Goal: Transaction & Acquisition: Download file/media

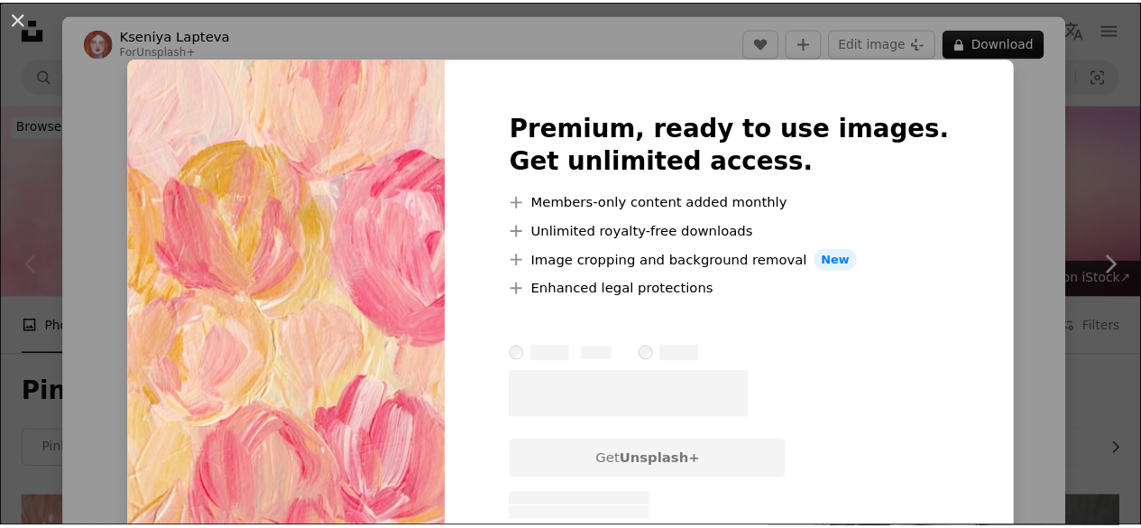
scroll to position [416, 0]
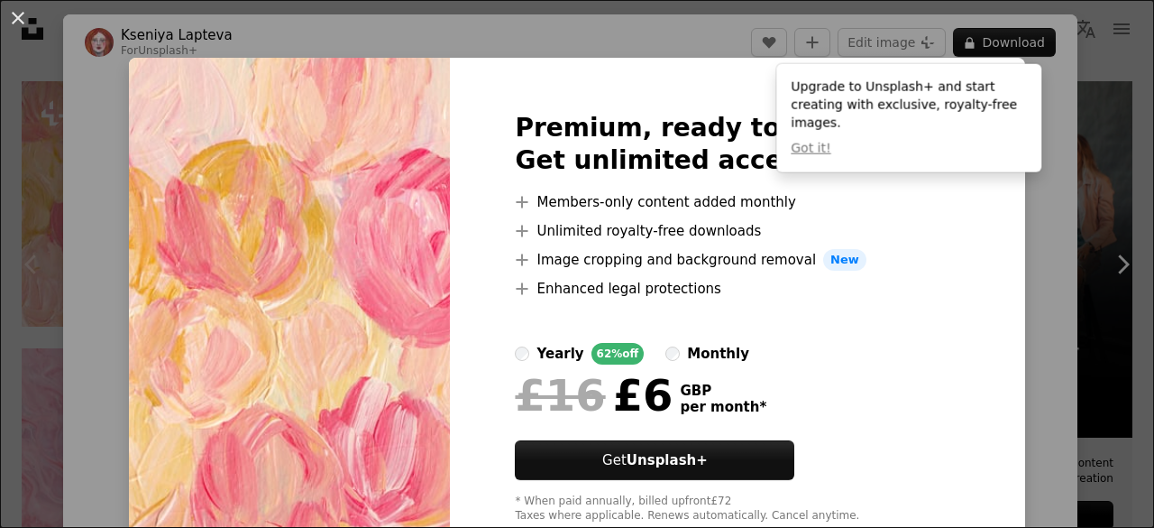
click at [995, 179] on div "An X shape Premium, ready to use images. Get unlimited access. A plus sign Memb…" at bounding box center [577, 264] width 1154 height 528
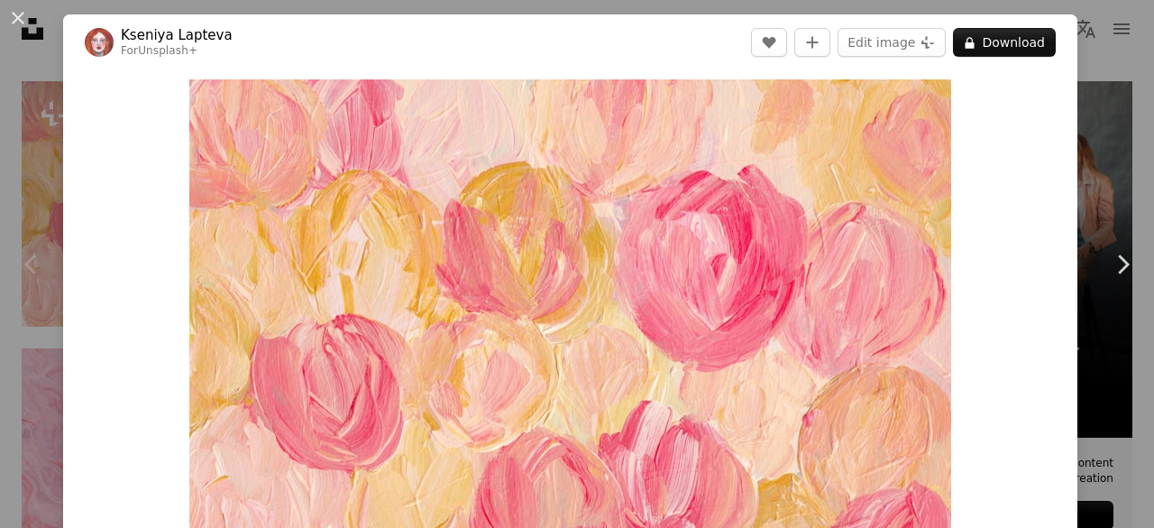
click at [1099, 63] on div "An X shape Chevron left Chevron right [PERSON_NAME] For Unsplash+ A heart A plu…" at bounding box center [577, 264] width 1154 height 528
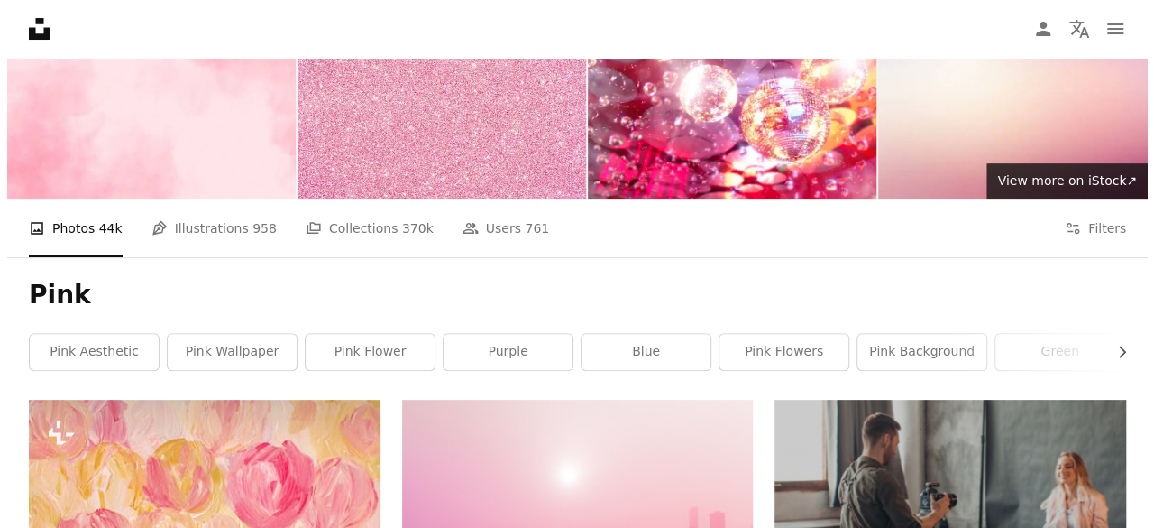
scroll to position [72, 0]
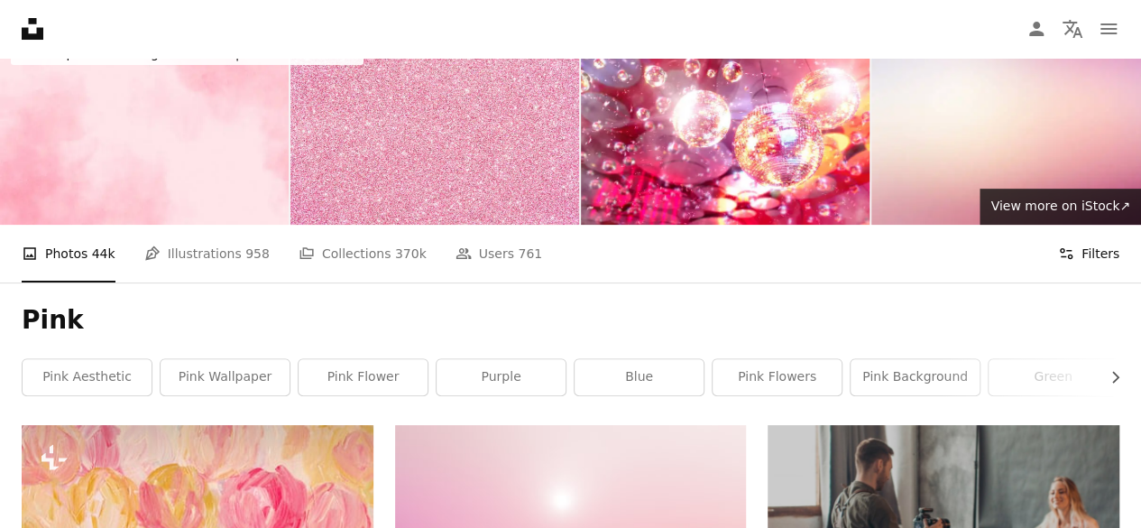
click at [1108, 262] on button "Filters Filters" at bounding box center [1088, 254] width 61 height 58
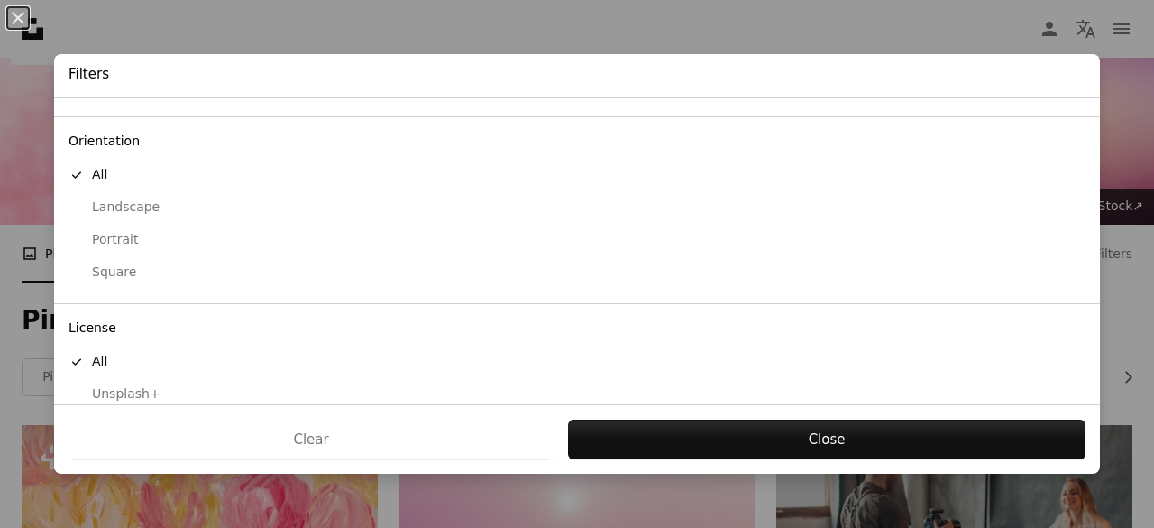
scroll to position [185, 0]
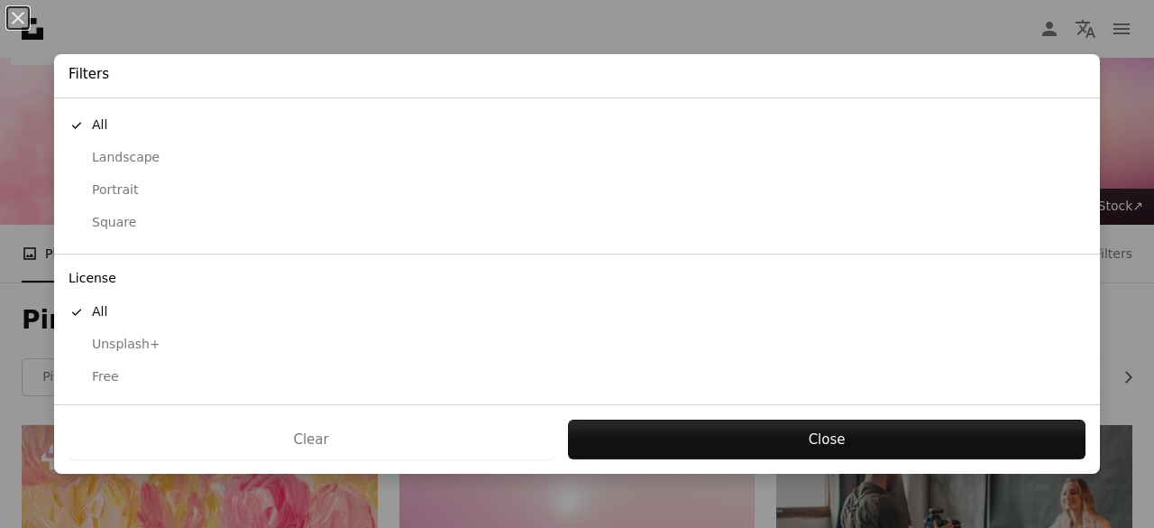
click at [132, 382] on div "Free" at bounding box center [577, 377] width 1017 height 18
click at [127, 156] on div "Landscape" at bounding box center [577, 158] width 1017 height 18
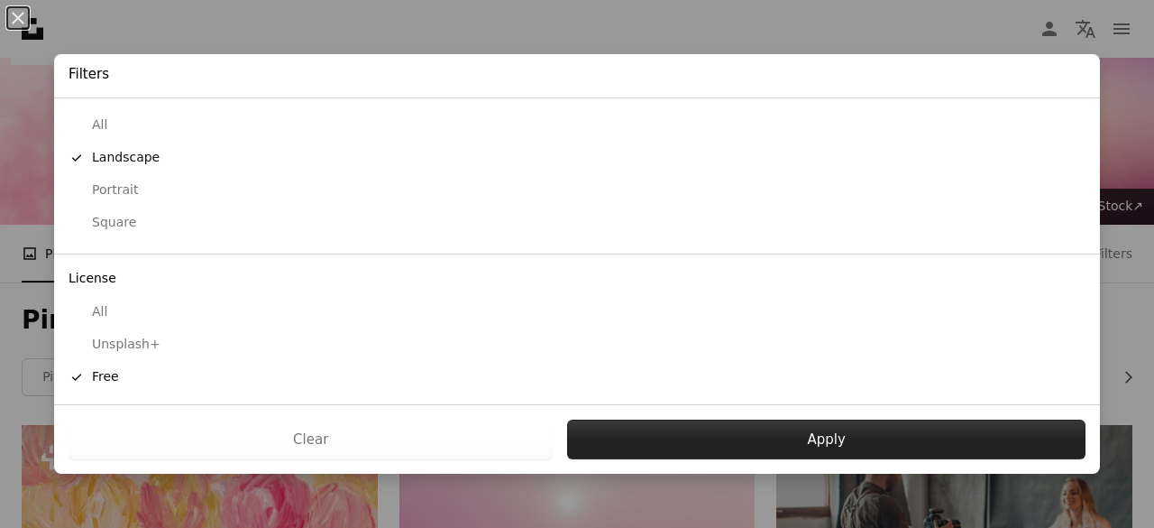
click at [707, 452] on button "Apply" at bounding box center [826, 439] width 519 height 40
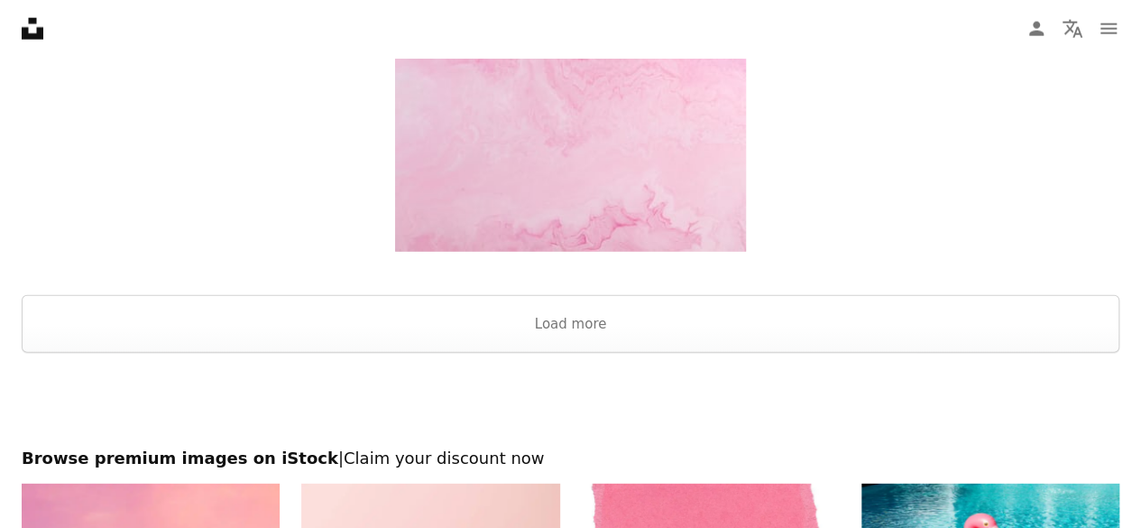
scroll to position [2240, 0]
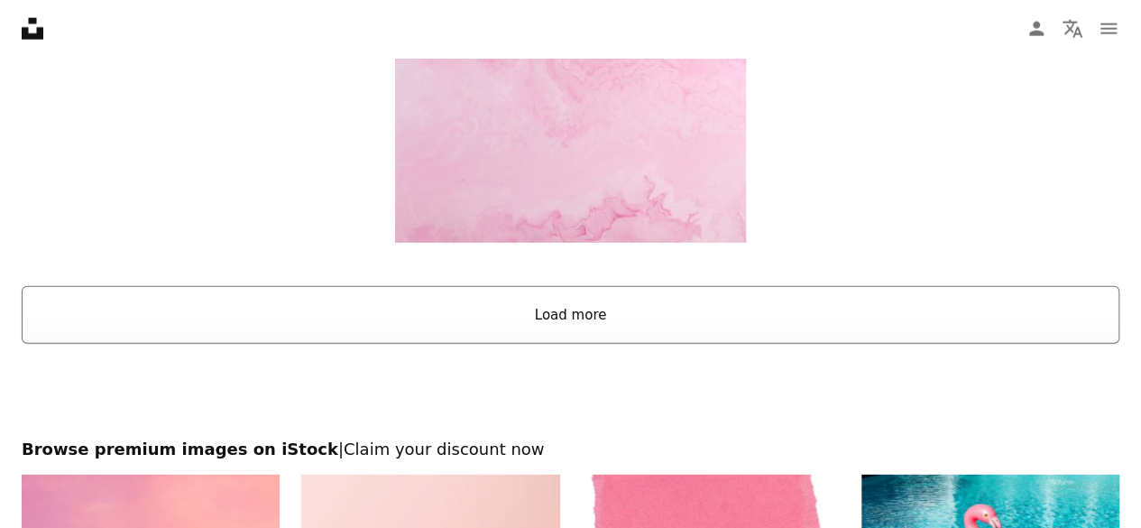
click at [863, 308] on button "Load more" at bounding box center [571, 315] width 1098 height 58
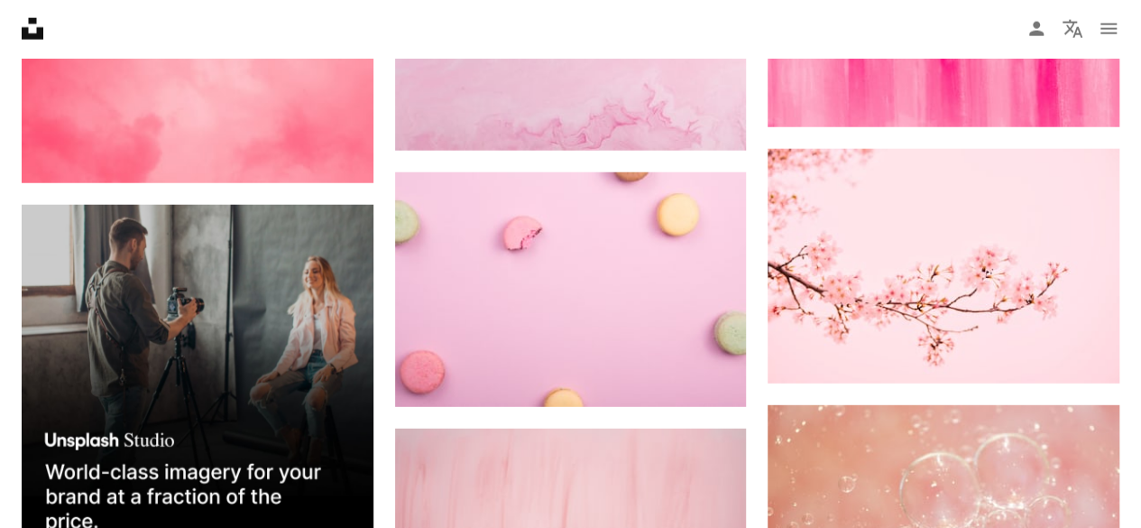
scroll to position [2303, 0]
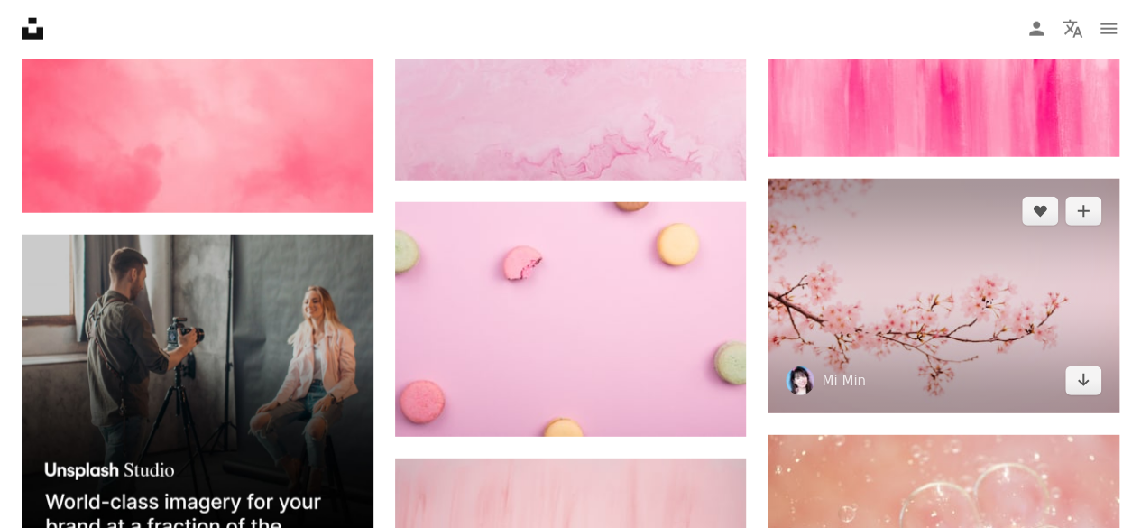
click at [1041, 232] on img at bounding box center [944, 296] width 352 height 234
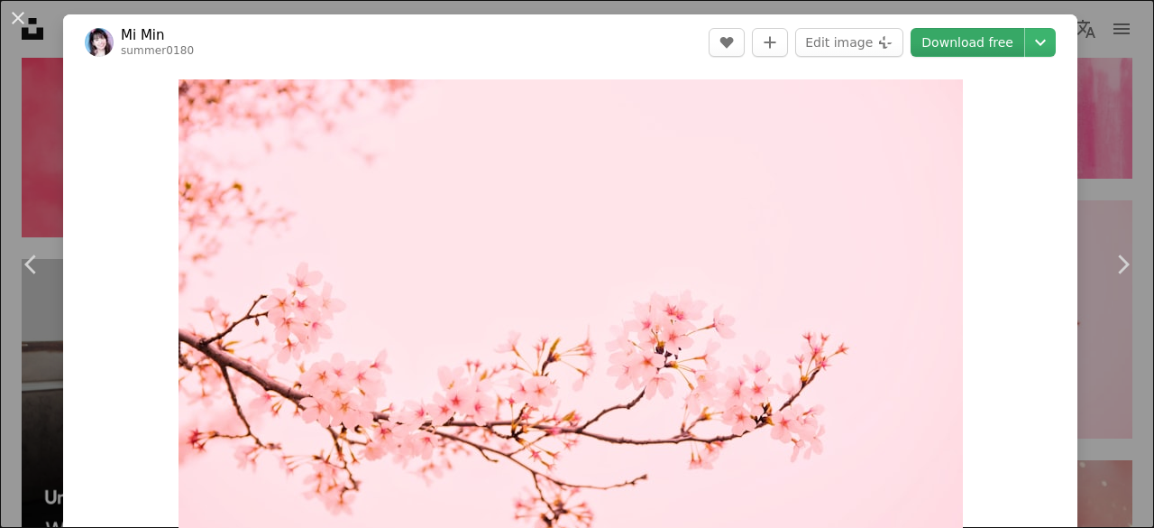
click at [999, 44] on link "Download free" at bounding box center [968, 42] width 114 height 29
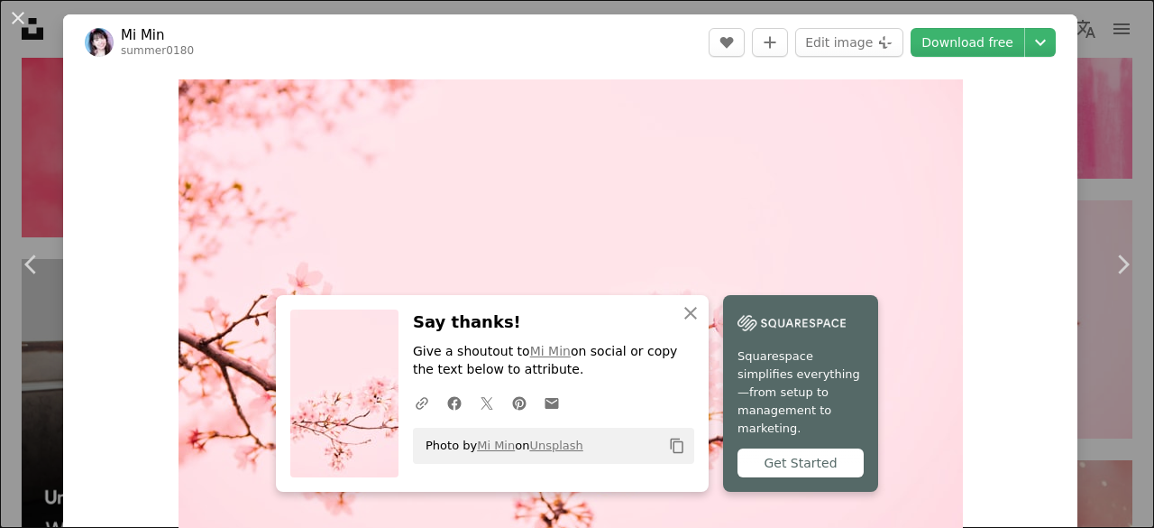
click at [1017, 136] on div "Zoom in" at bounding box center [570, 340] width 1015 height 541
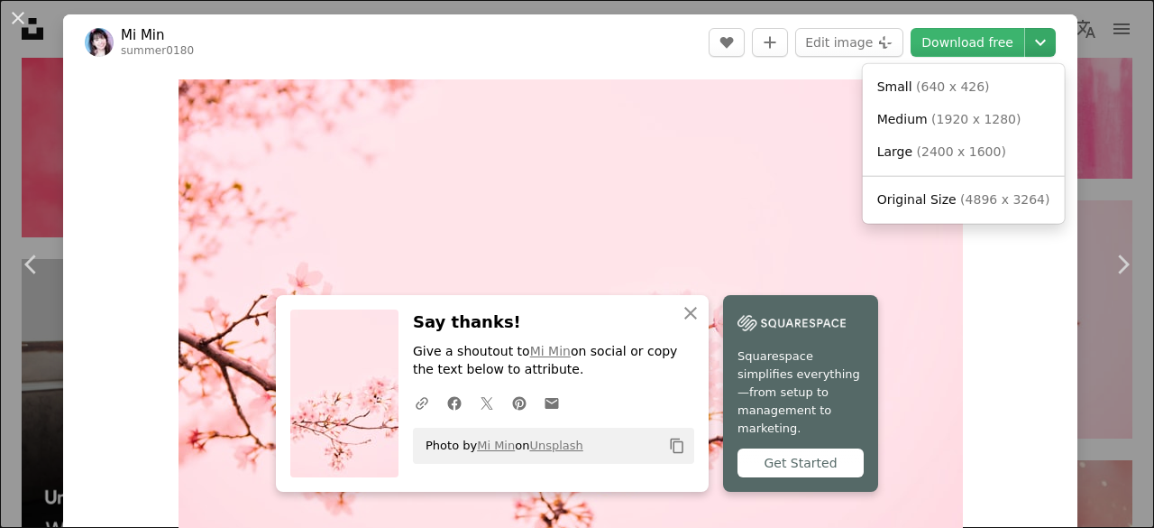
click at [1035, 41] on icon "Choose download size" at bounding box center [1040, 43] width 11 height 6
click at [970, 149] on span "( 2400 x 1600 )" at bounding box center [961, 151] width 89 height 14
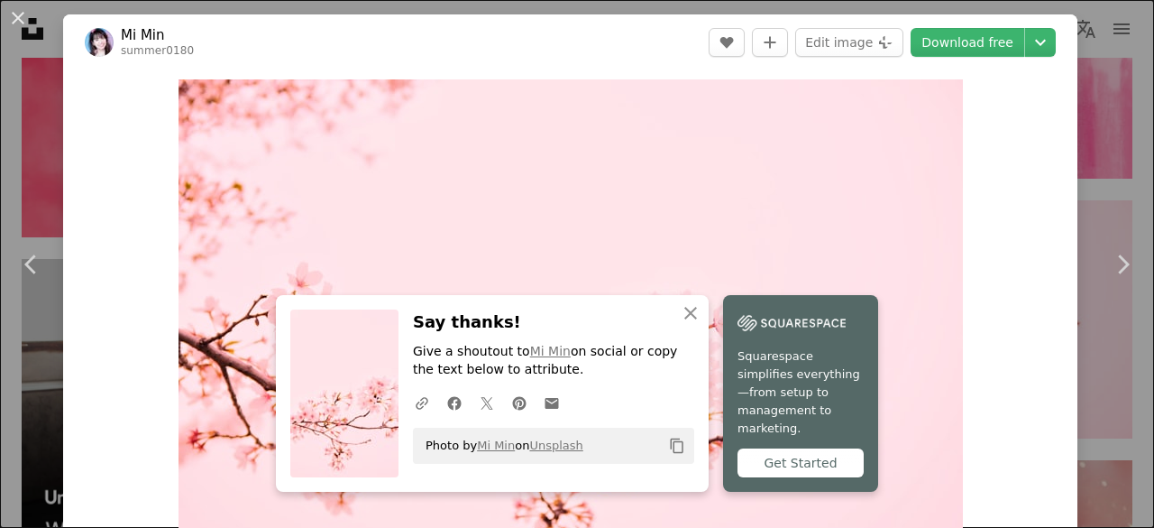
drag, startPoint x: 1091, startPoint y: 95, endPoint x: 1144, endPoint y: 68, distance: 58.9
click at [1091, 95] on div "An X shape Chevron left Chevron right Mi Min summer0180 A heart A plus sign Edi…" at bounding box center [577, 264] width 1154 height 528
